Goal: Transaction & Acquisition: Obtain resource

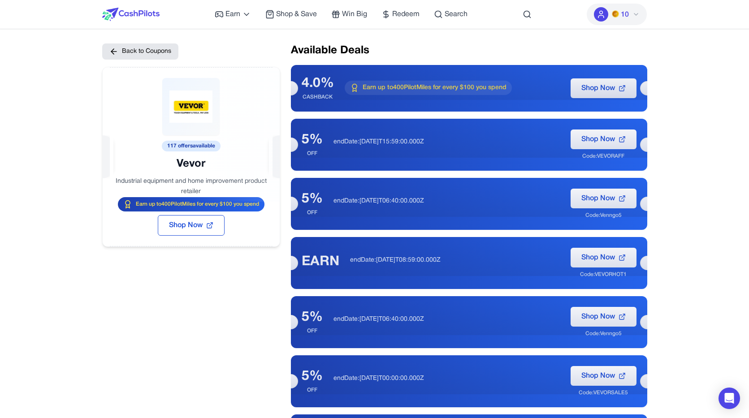
drag, startPoint x: 208, startPoint y: 145, endPoint x: 170, endPoint y: 144, distance: 37.2
click at [170, 144] on div at bounding box center [191, 134] width 177 height 135
drag, startPoint x: 175, startPoint y: 148, endPoint x: 161, endPoint y: 148, distance: 14.4
click at [161, 148] on div at bounding box center [191, 134] width 177 height 135
click at [169, 146] on div at bounding box center [191, 134] width 177 height 135
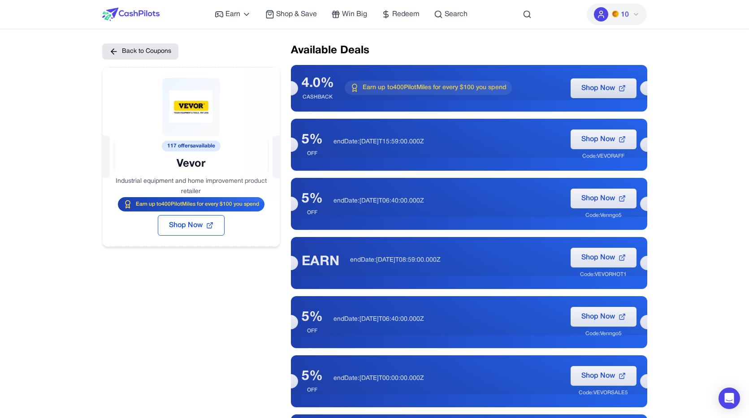
click at [184, 148] on div at bounding box center [191, 134] width 177 height 135
click at [177, 146] on div at bounding box center [191, 134] width 177 height 135
click at [171, 147] on div at bounding box center [191, 134] width 177 height 135
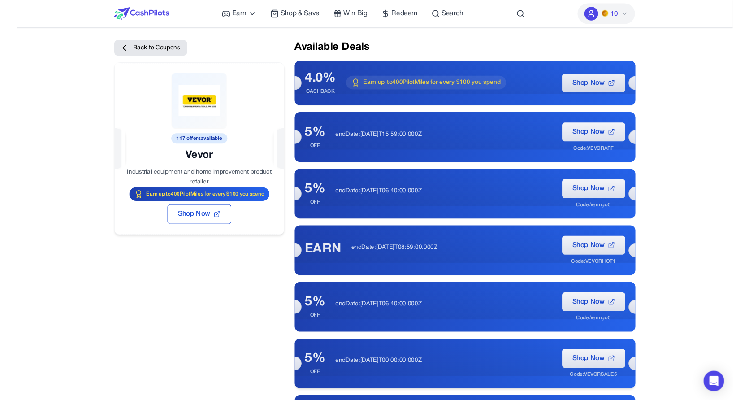
scroll to position [151, 0]
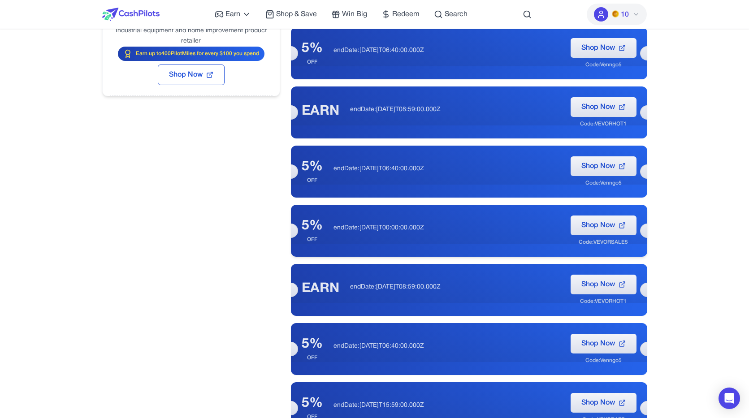
click at [613, 242] on div "Code: VEVORSALE5" at bounding box center [603, 242] width 49 height 7
copy div "VEVORSALE5"
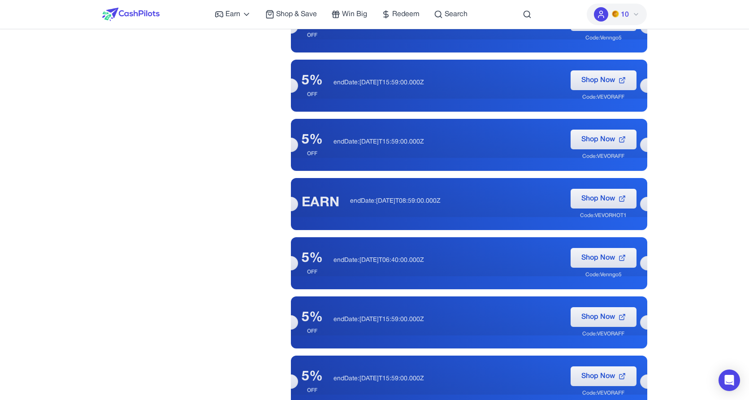
scroll to position [811, 0]
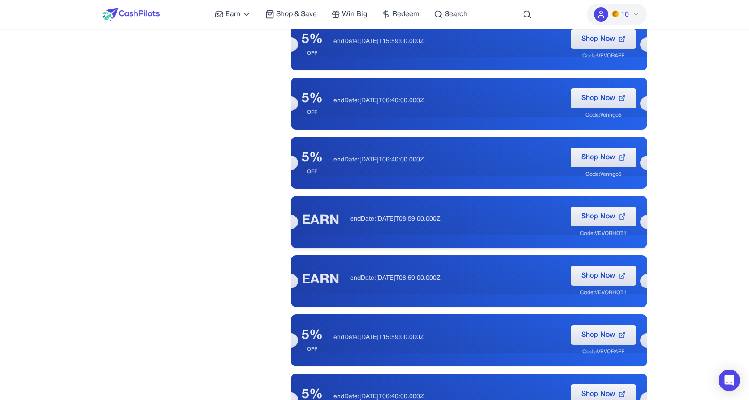
click at [620, 235] on div "Code: VEVORHOT1" at bounding box center [603, 233] width 47 height 7
copy div "VEVORHOT1"
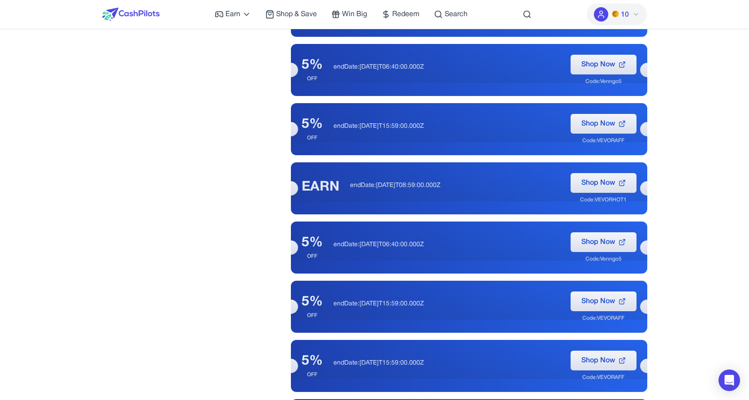
scroll to position [2501, 0]
click at [430, 185] on p "endDate:2025-09-30T08:59:00.000Z" at bounding box center [455, 185] width 210 height 9
drag, startPoint x: 430, startPoint y: 185, endPoint x: 317, endPoint y: 188, distance: 113.5
click at [350, 188] on p "endDate:2025-09-30T08:59:00.000Z" at bounding box center [455, 185] width 210 height 9
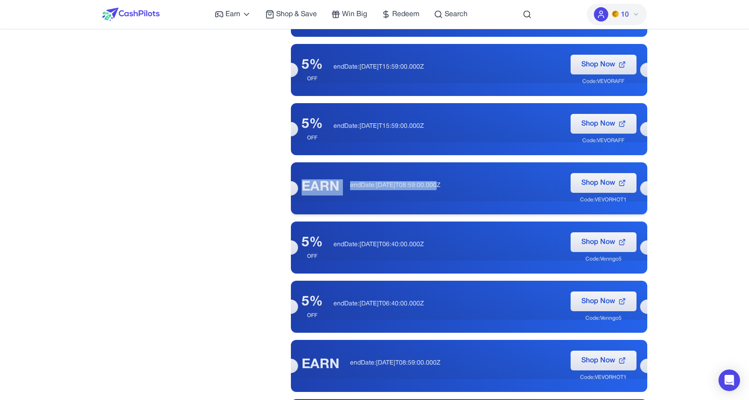
click at [317, 188] on div "EARN" at bounding box center [321, 187] width 38 height 16
click at [325, 255] on div "5% OFF endDate:2025-12-31T06:40:00.000Z Shop Now Code: Venngo5" at bounding box center [469, 247] width 356 height 52
click at [360, 184] on p "endDate:2025-09-30T08:59:00.000Z" at bounding box center [455, 185] width 210 height 9
drag, startPoint x: 360, startPoint y: 184, endPoint x: 473, endPoint y: 187, distance: 113.9
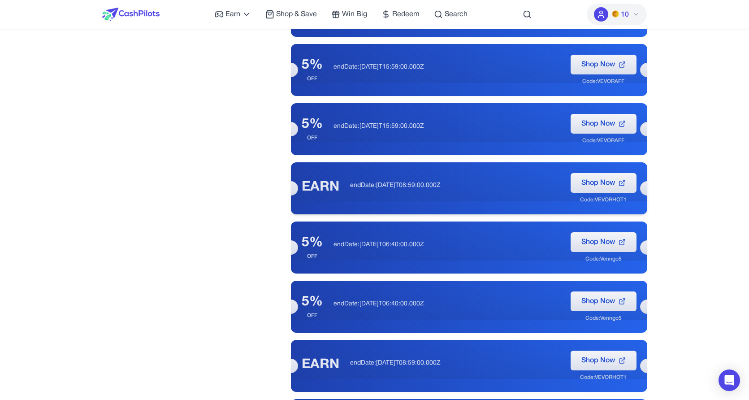
click at [473, 187] on p "endDate:2025-09-30T08:59:00.000Z" at bounding box center [455, 185] width 210 height 9
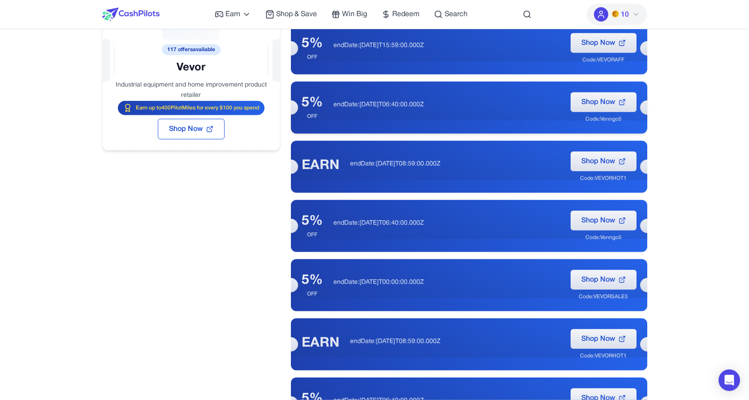
scroll to position [0, 0]
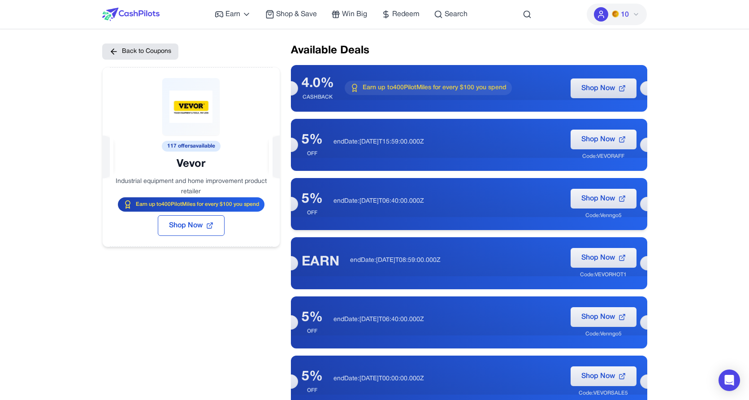
drag, startPoint x: 622, startPoint y: 215, endPoint x: 438, endPoint y: 202, distance: 183.8
click at [440, 203] on div "5% OFF endDate:2025-12-31T06:40:00.000Z Shop Now Code: Venngo5" at bounding box center [469, 204] width 356 height 52
click at [438, 202] on p "endDate:2025-12-31T06:40:00.000Z" at bounding box center [447, 201] width 226 height 9
drag, startPoint x: 352, startPoint y: 126, endPoint x: 469, endPoint y: 151, distance: 119.5
click at [470, 150] on div "5% OFF endDate:2025-12-31T15:59:00.000Z Shop Now Code: VEVORAFF" at bounding box center [469, 145] width 356 height 52
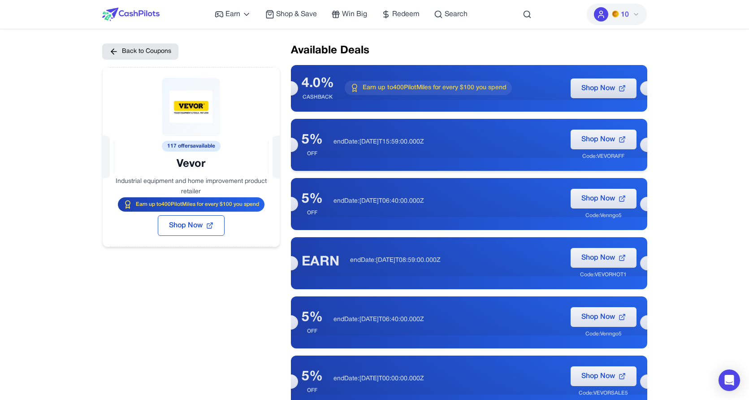
click at [469, 151] on div "endDate:2025-12-31T15:59:00.000Z" at bounding box center [447, 145] width 226 height 14
drag, startPoint x: 434, startPoint y: 135, endPoint x: 383, endPoint y: 139, distance: 50.9
click at [383, 139] on div "5% OFF endDate:2025-12-31T15:59:00.000Z Shop Now Code: VEVORAFF" at bounding box center [469, 145] width 356 height 52
click at [383, 139] on p "endDate:2025-12-31T15:59:00.000Z" at bounding box center [447, 142] width 226 height 9
click at [394, 139] on p "endDate:2025-12-31T15:59:00.000Z" at bounding box center [447, 142] width 226 height 9
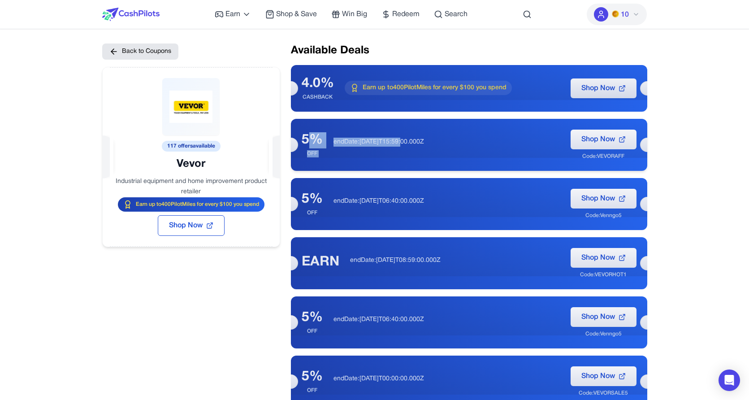
drag, startPoint x: 394, startPoint y: 139, endPoint x: 312, endPoint y: 139, distance: 81.2
click at [334, 139] on p "endDate:2025-12-31T15:59:00.000Z" at bounding box center [447, 142] width 226 height 9
click at [312, 139] on div "5%" at bounding box center [312, 140] width 21 height 16
drag, startPoint x: 369, startPoint y: 143, endPoint x: 356, endPoint y: 143, distance: 13.0
click at [356, 143] on p "endDate:2025-12-31T15:59:00.000Z" at bounding box center [447, 142] width 226 height 9
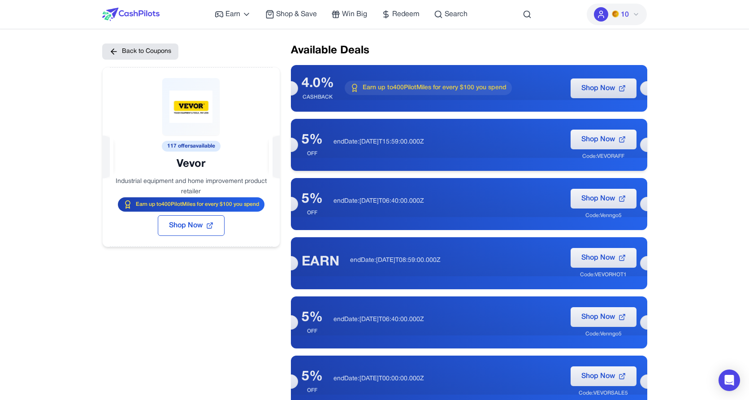
click at [356, 143] on p "endDate:2025-12-31T15:59:00.000Z" at bounding box center [447, 142] width 226 height 9
drag, startPoint x: 206, startPoint y: 147, endPoint x: 190, endPoint y: 148, distance: 16.1
click at [191, 148] on div at bounding box center [191, 134] width 177 height 135
drag, startPoint x: 555, startPoint y: 167, endPoint x: 386, endPoint y: 142, distance: 170.4
click at [386, 142] on div "5% OFF endDate:2025-12-31T15:59:00.000Z Shop Now Code: VEVORAFF" at bounding box center [469, 145] width 356 height 52
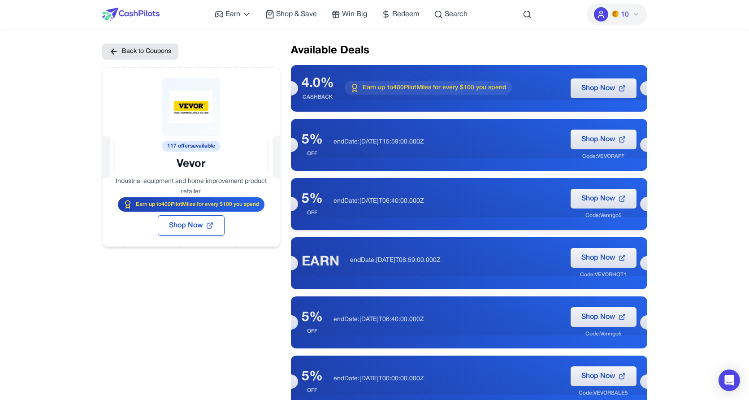
drag, startPoint x: 347, startPoint y: 211, endPoint x: 336, endPoint y: 209, distance: 11.4
click at [336, 209] on div "5% OFF endDate:2025-12-31T06:40:00.000Z Shop Now Code: Venngo5" at bounding box center [469, 204] width 356 height 52
click at [337, 208] on div "endDate:2025-12-31T06:40:00.000Z" at bounding box center [447, 204] width 226 height 14
drag, startPoint x: 310, startPoint y: 138, endPoint x: 352, endPoint y: 147, distance: 42.3
click at [352, 147] on div "5% OFF endDate:2025-12-31T15:59:00.000Z Shop Now Code: VEVORAFF" at bounding box center [469, 145] width 356 height 52
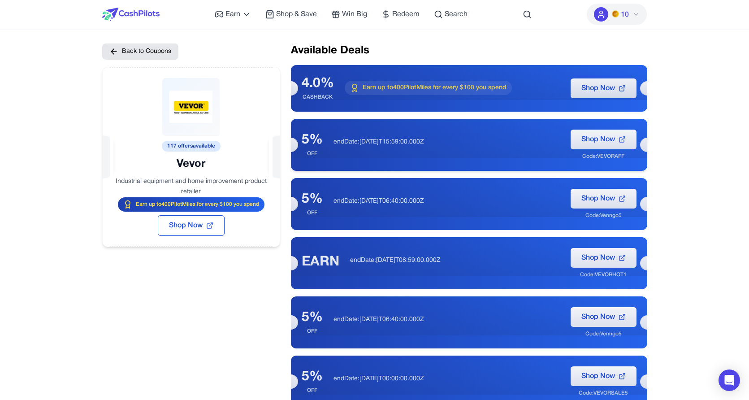
click at [352, 147] on div "endDate:2025-12-31T15:59:00.000Z" at bounding box center [447, 145] width 226 height 14
click at [202, 146] on div at bounding box center [191, 134] width 177 height 135
drag, startPoint x: 218, startPoint y: 152, endPoint x: 200, endPoint y: 118, distance: 38.5
click at [200, 118] on div at bounding box center [191, 134] width 177 height 135
drag, startPoint x: 211, startPoint y: 69, endPoint x: 242, endPoint y: 190, distance: 124.6
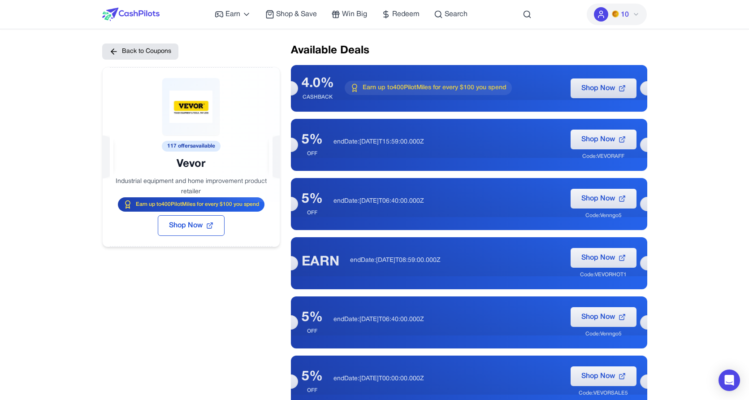
click at [241, 191] on div at bounding box center [191, 134] width 177 height 135
drag, startPoint x: 262, startPoint y: 176, endPoint x: 290, endPoint y: 158, distance: 32.5
click at [262, 176] on div at bounding box center [191, 134] width 177 height 135
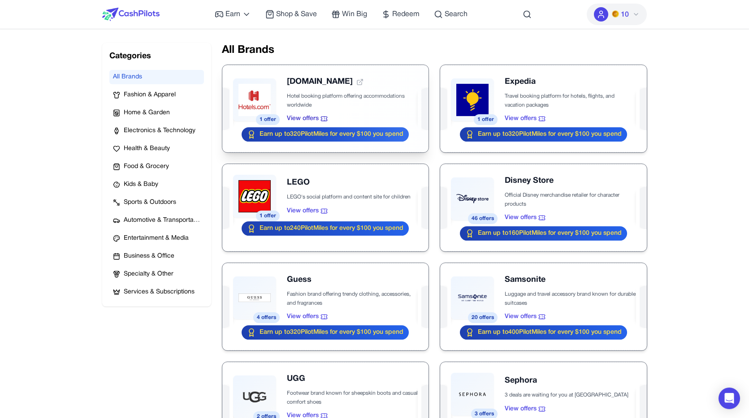
scroll to position [93, 0]
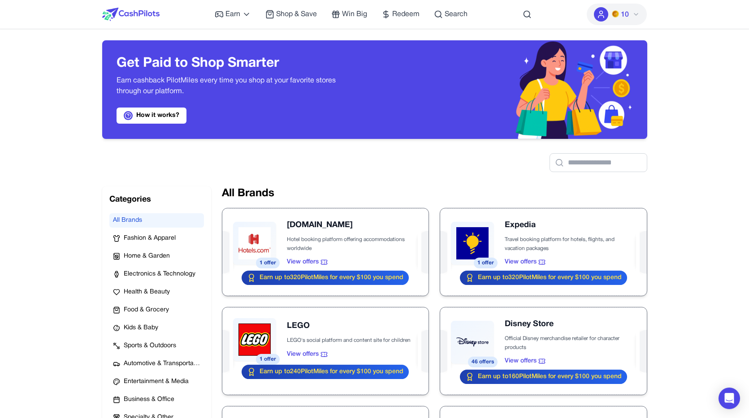
scroll to position [0, 0]
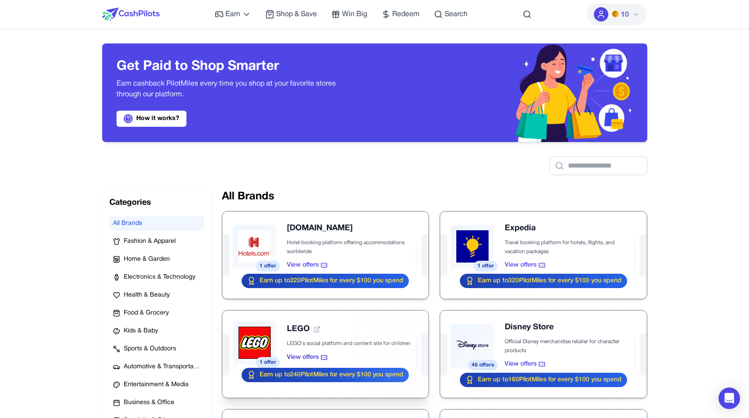
click at [339, 342] on div at bounding box center [325, 354] width 206 height 87
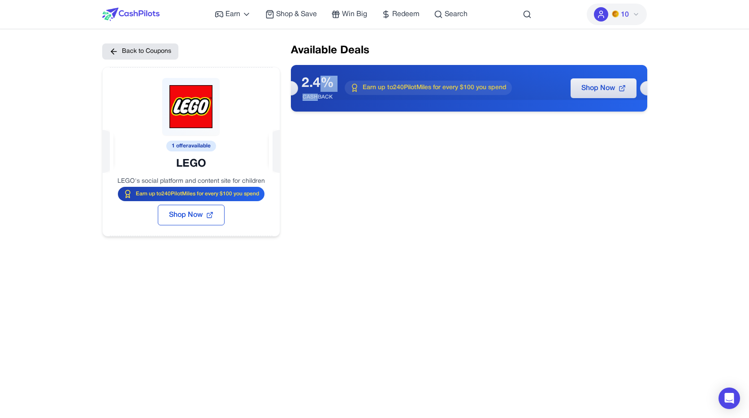
drag, startPoint x: 318, startPoint y: 85, endPoint x: 318, endPoint y: 100, distance: 15.3
click at [318, 100] on div "2.4% CASHBACK" at bounding box center [318, 88] width 32 height 25
click at [318, 100] on div "CASHBACK" at bounding box center [318, 97] width 32 height 7
drag, startPoint x: 323, startPoint y: 93, endPoint x: 321, endPoint y: 81, distance: 11.7
click at [322, 81] on div "2.4% CASHBACK" at bounding box center [318, 88] width 32 height 25
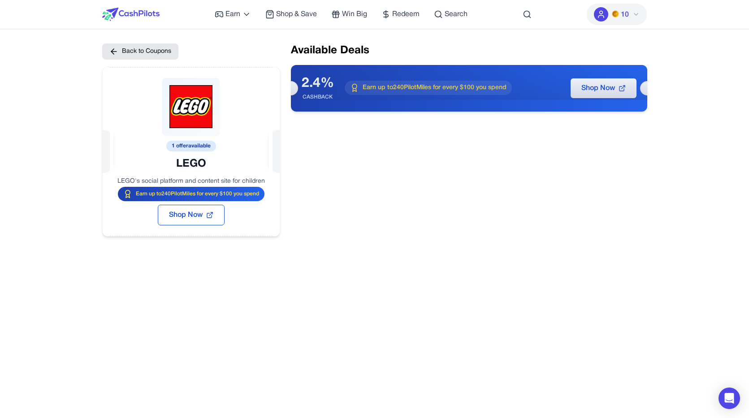
click at [321, 81] on div "2.4%" at bounding box center [318, 84] width 32 height 16
click at [322, 87] on div "2.4%" at bounding box center [318, 84] width 32 height 16
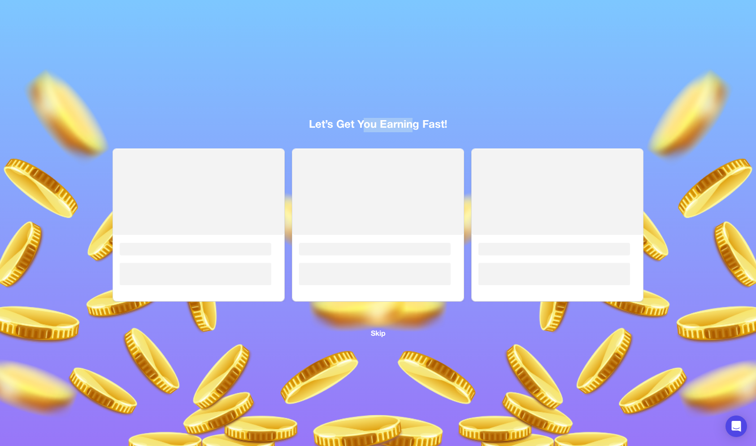
drag, startPoint x: 410, startPoint y: 127, endPoint x: 361, endPoint y: 124, distance: 48.5
click at [361, 124] on div "Let’s Get You Earning Fast!" at bounding box center [377, 125] width 545 height 14
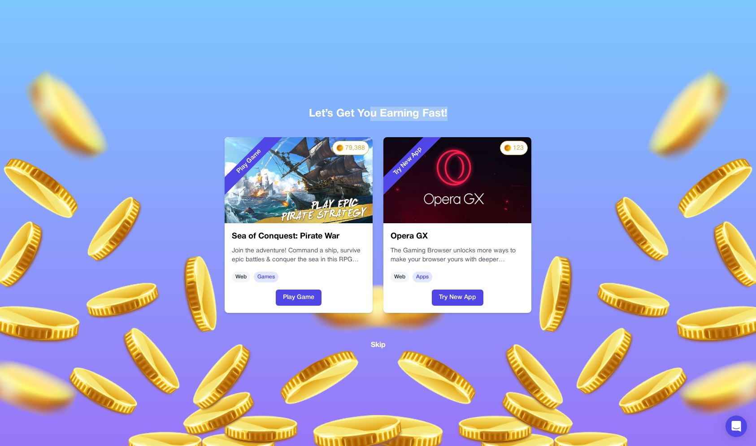
drag, startPoint x: 351, startPoint y: 122, endPoint x: 370, endPoint y: 120, distance: 19.4
click at [369, 120] on div "Let’s Get You Earning Fast! Play Game 79,388 Sea of Conquest: Pirate War Join t…" at bounding box center [377, 216] width 545 height 270
click at [322, 109] on div "Let’s Get You Earning Fast!" at bounding box center [377, 114] width 545 height 14
click at [319, 109] on div "Let’s Get You Earning Fast!" at bounding box center [377, 114] width 545 height 14
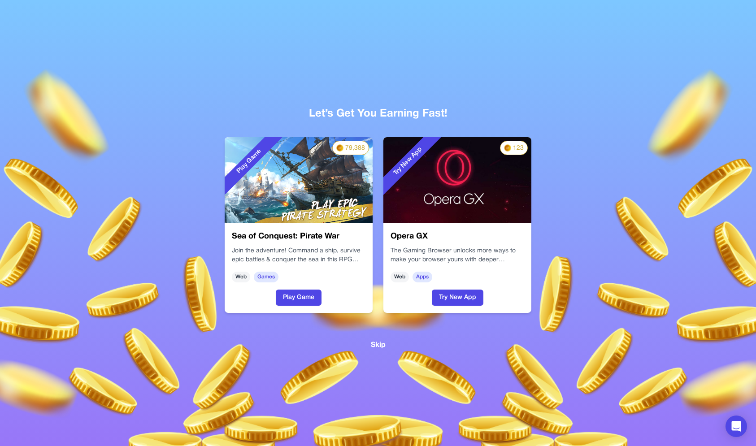
click at [319, 109] on div "Let’s Get You Earning Fast!" at bounding box center [377, 114] width 545 height 14
click at [319, 117] on div "Let’s Get You Earning Fast!" at bounding box center [377, 114] width 545 height 14
click at [316, 116] on div "Let’s Get You Earning Fast!" at bounding box center [377, 114] width 545 height 14
click at [315, 115] on div "Let’s Get You Earning Fast!" at bounding box center [377, 114] width 545 height 14
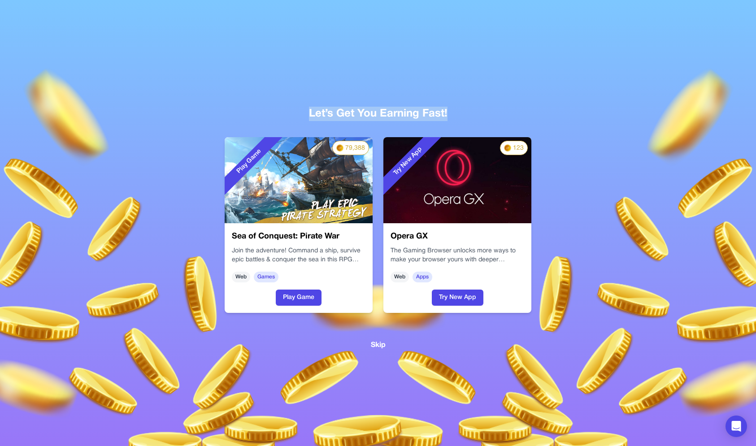
drag, startPoint x: 315, startPoint y: 115, endPoint x: 446, endPoint y: 117, distance: 131.4
click at [446, 117] on div "Let’s Get You Earning Fast!" at bounding box center [377, 114] width 545 height 14
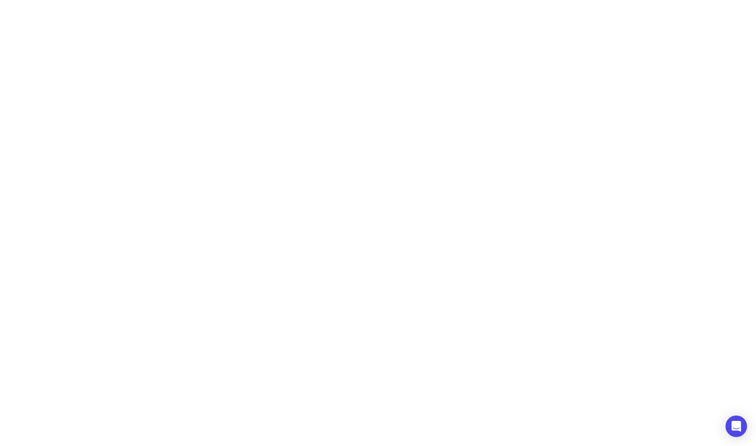
click at [556, 95] on div at bounding box center [378, 223] width 756 height 446
drag, startPoint x: 384, startPoint y: 302, endPoint x: 280, endPoint y: 77, distance: 247.9
click at [384, 301] on div at bounding box center [378, 223] width 756 height 446
drag, startPoint x: 514, startPoint y: 57, endPoint x: 490, endPoint y: 65, distance: 24.8
click at [468, 69] on div at bounding box center [378, 223] width 756 height 446
